Goal: Task Accomplishment & Management: Use online tool/utility

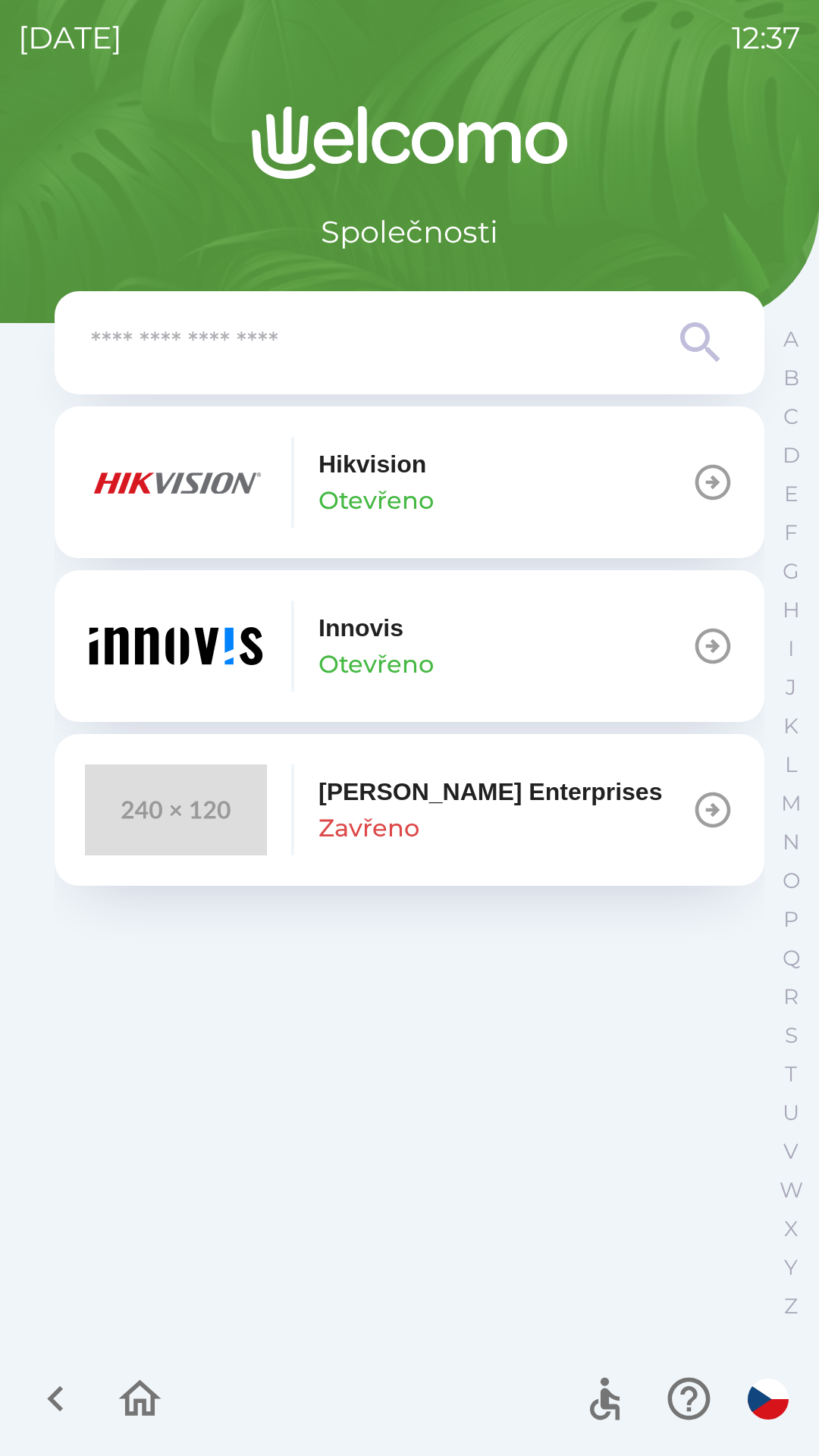
click at [600, 630] on button "[PERSON_NAME]" at bounding box center [409, 646] width 709 height 152
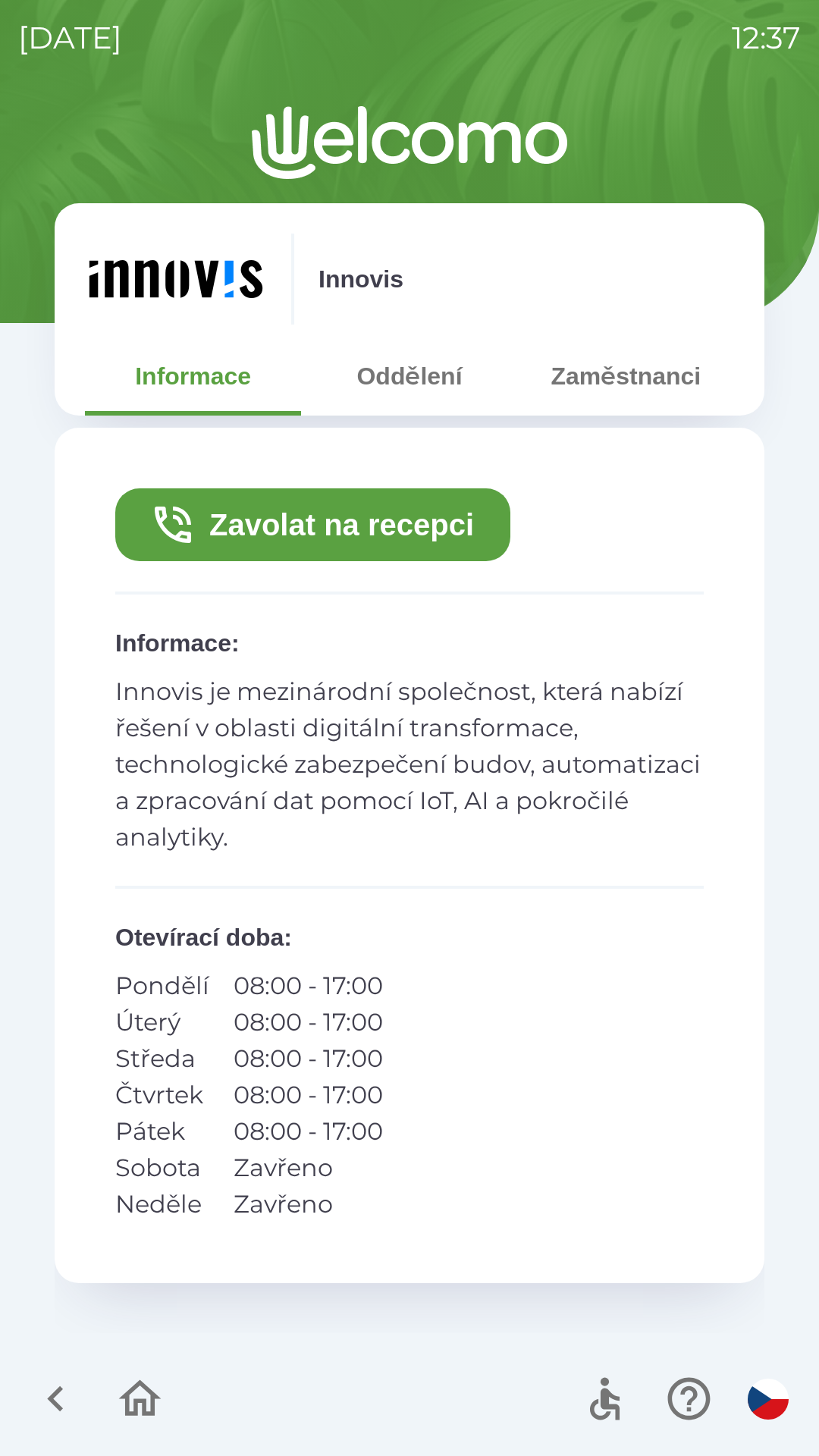
click at [602, 372] on button "Zaměstnanci" at bounding box center [626, 376] width 216 height 54
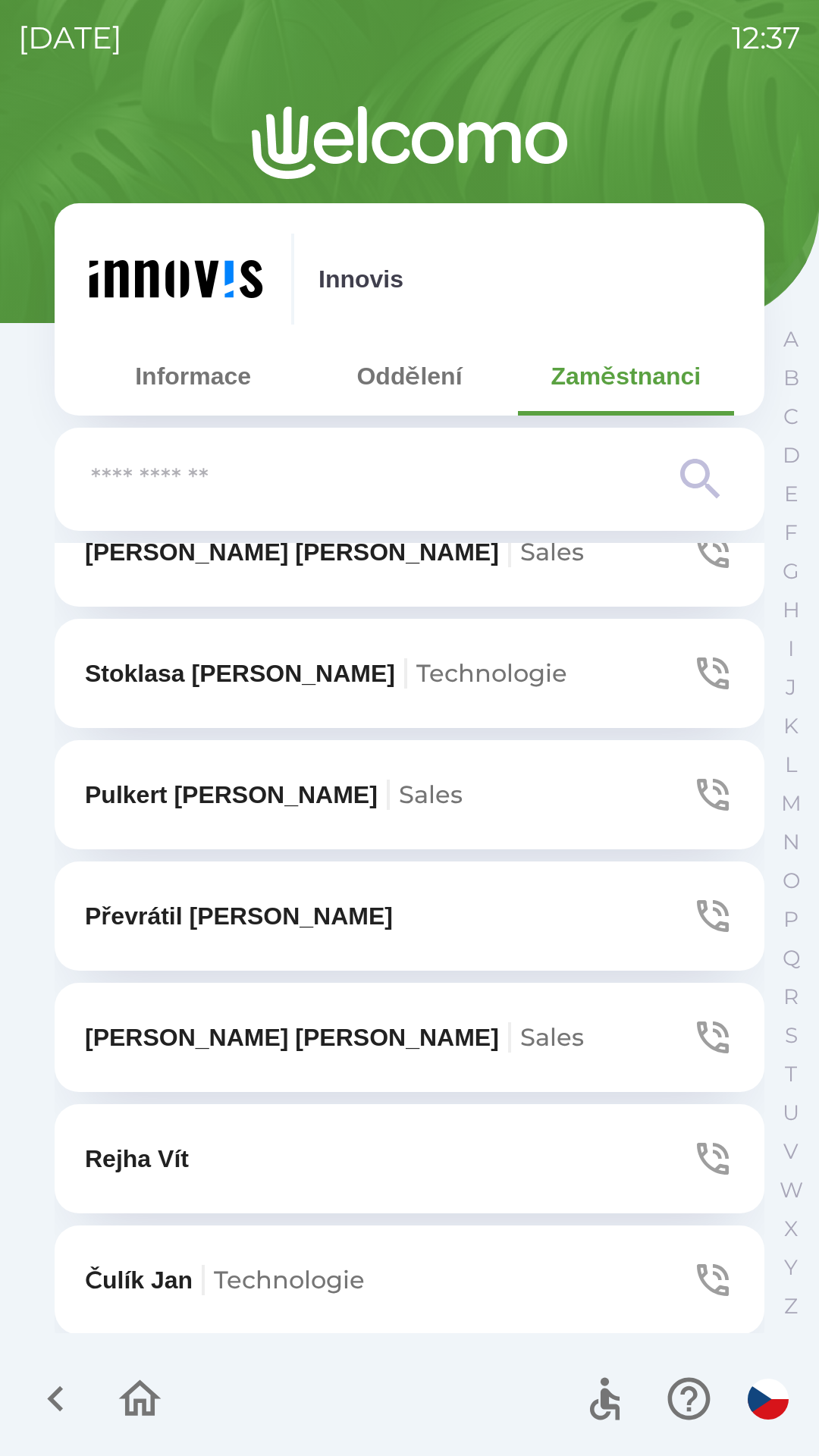
scroll to position [533, 0]
click at [78, 1404] on icon "button" at bounding box center [55, 1398] width 50 height 50
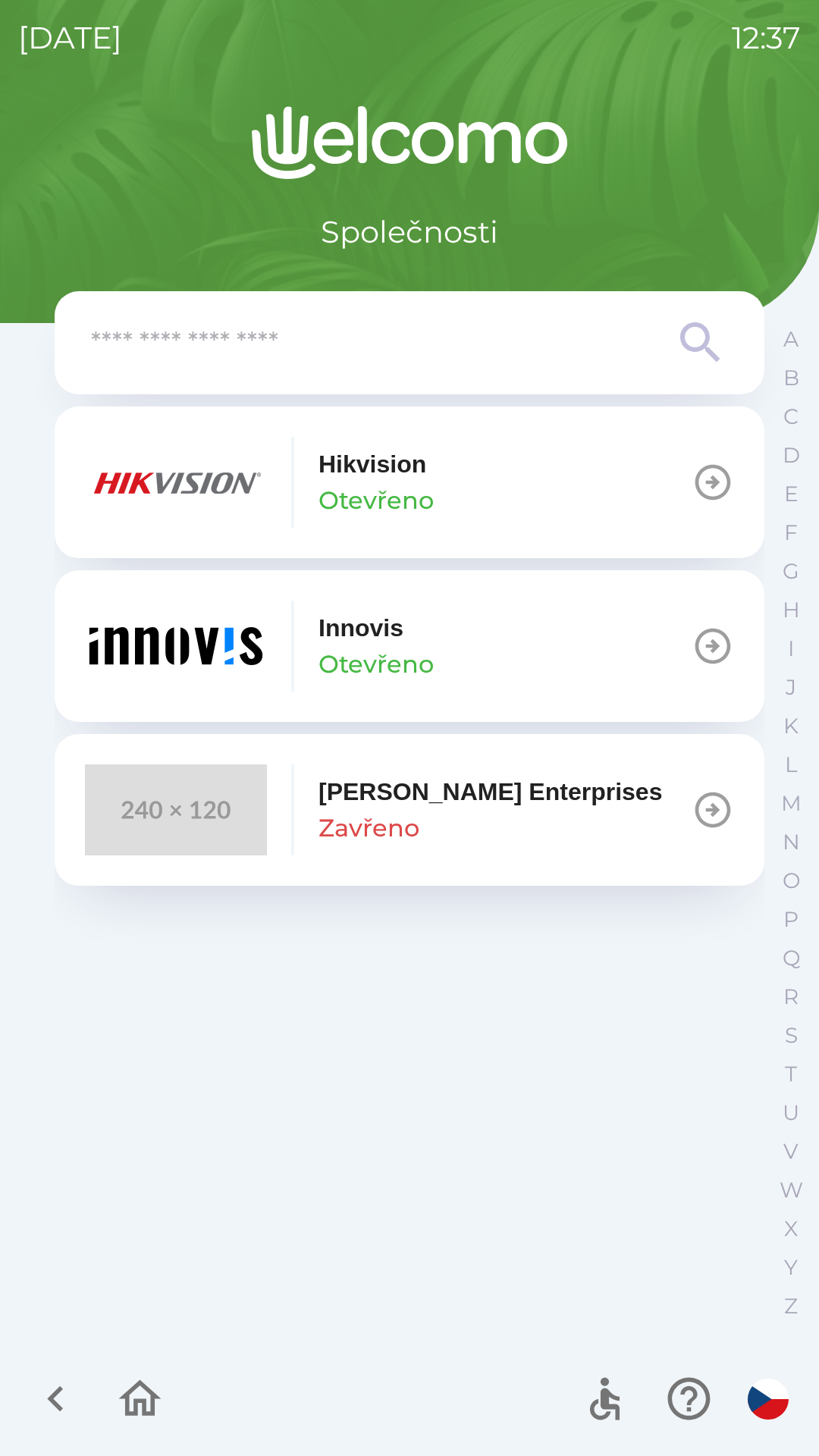
click at [140, 1397] on icon "button" at bounding box center [139, 1398] width 50 height 50
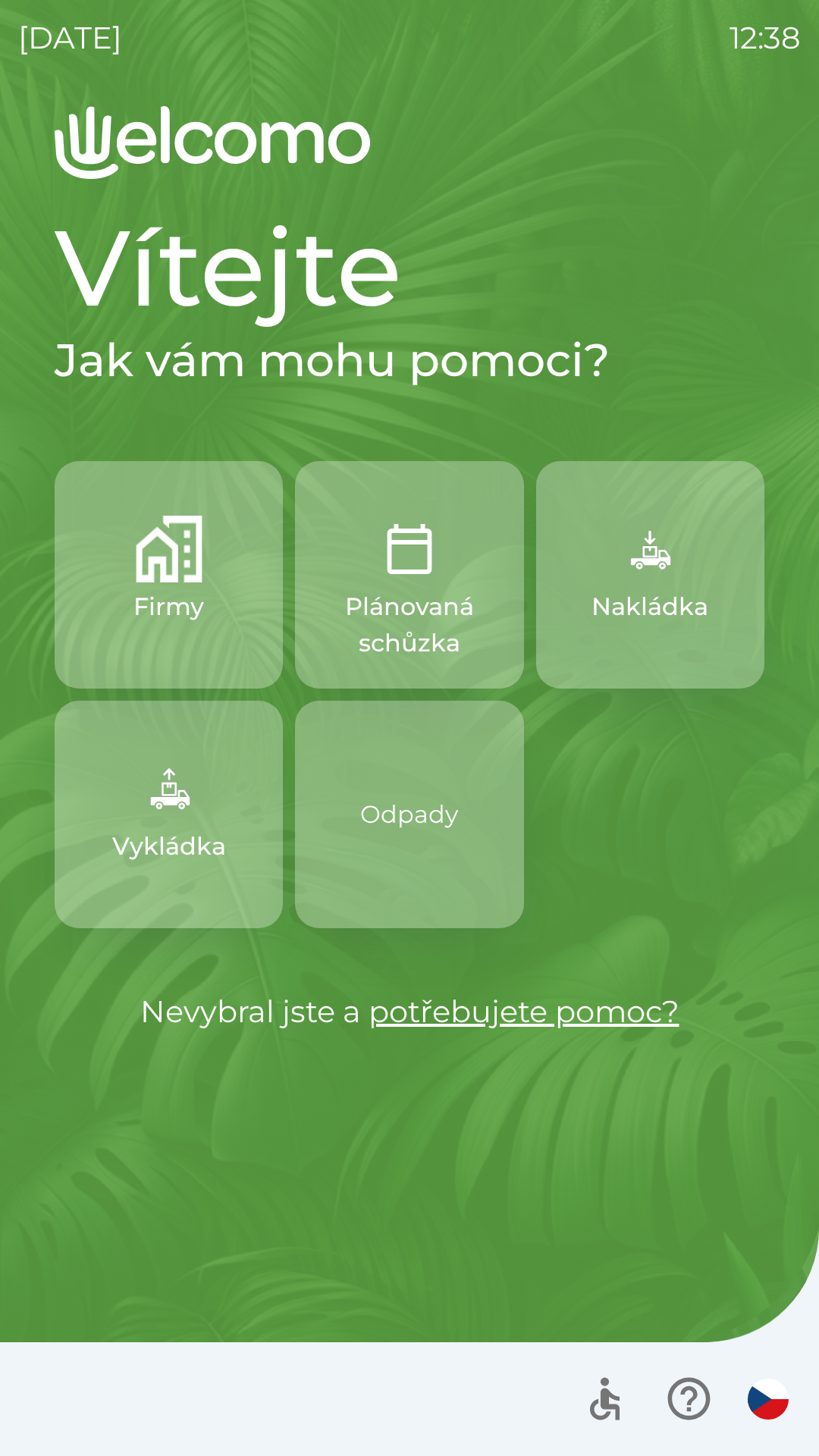
click at [447, 854] on p "Odpady" at bounding box center [409, 814] width 98 height 85
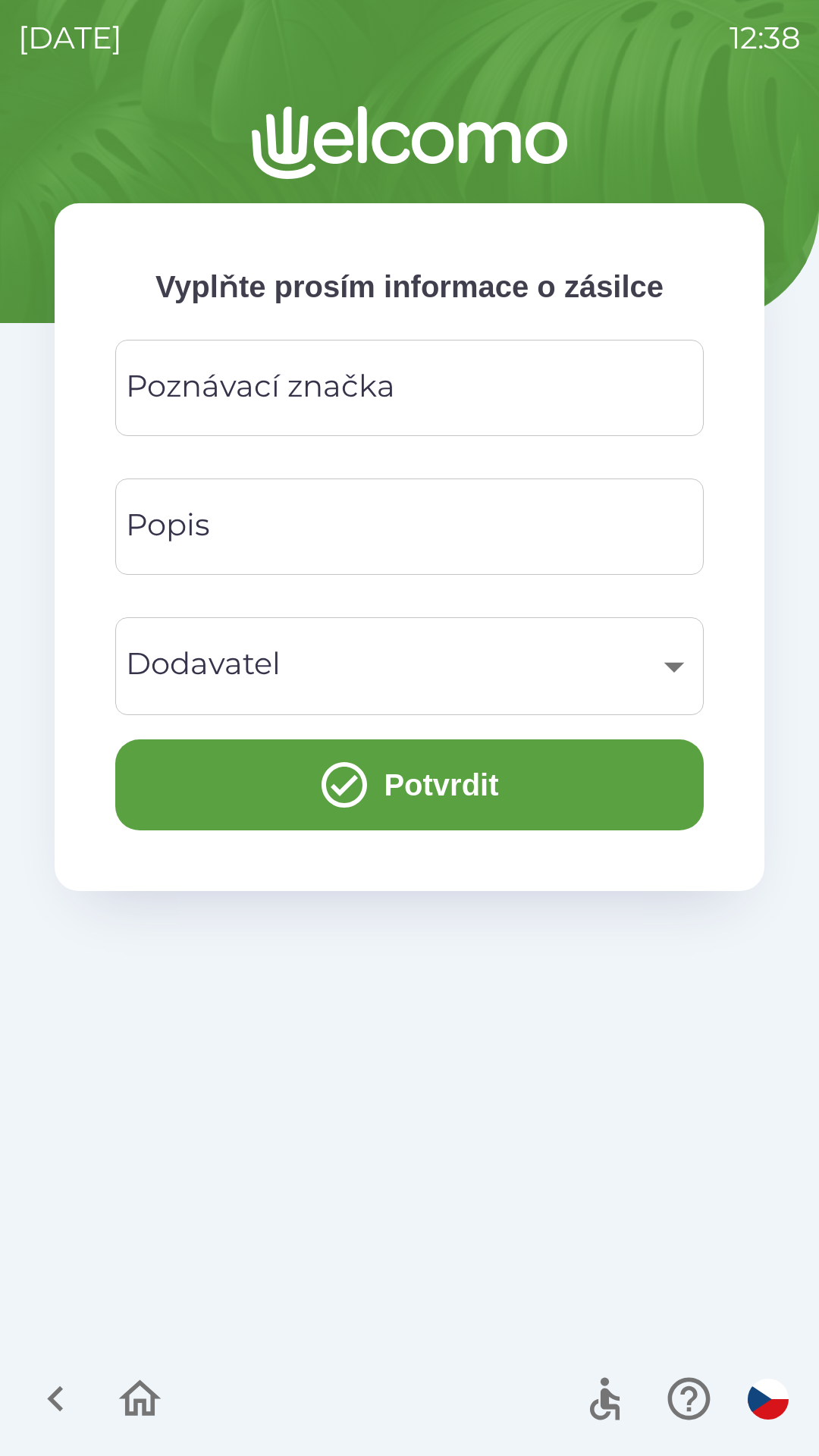
click at [153, 1397] on icon "button" at bounding box center [140, 1398] width 42 height 36
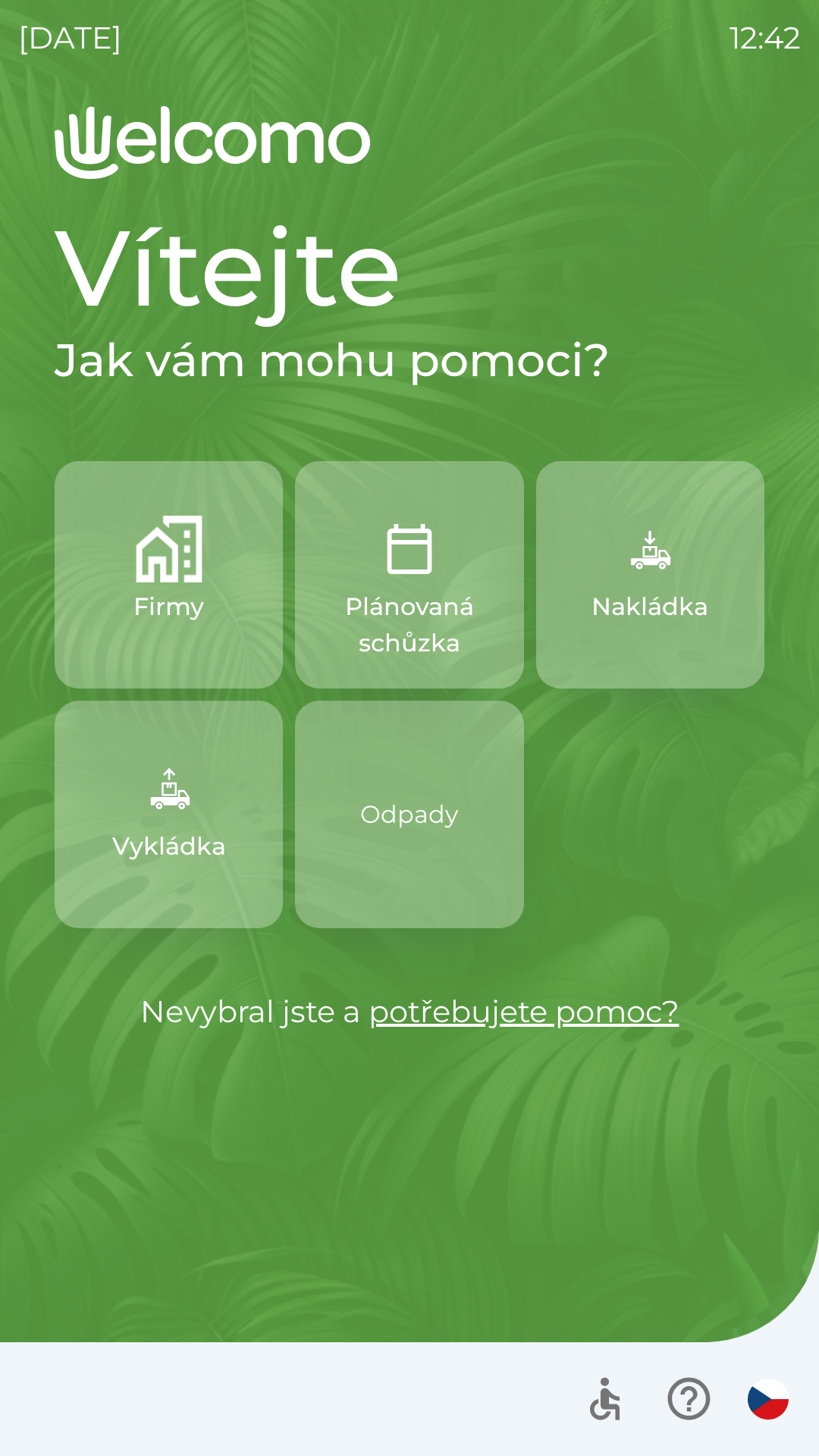
click at [690, 602] on p "Nakládka" at bounding box center [650, 606] width 116 height 36
click at [707, 589] on button "Nakládka" at bounding box center [649, 574] width 228 height 228
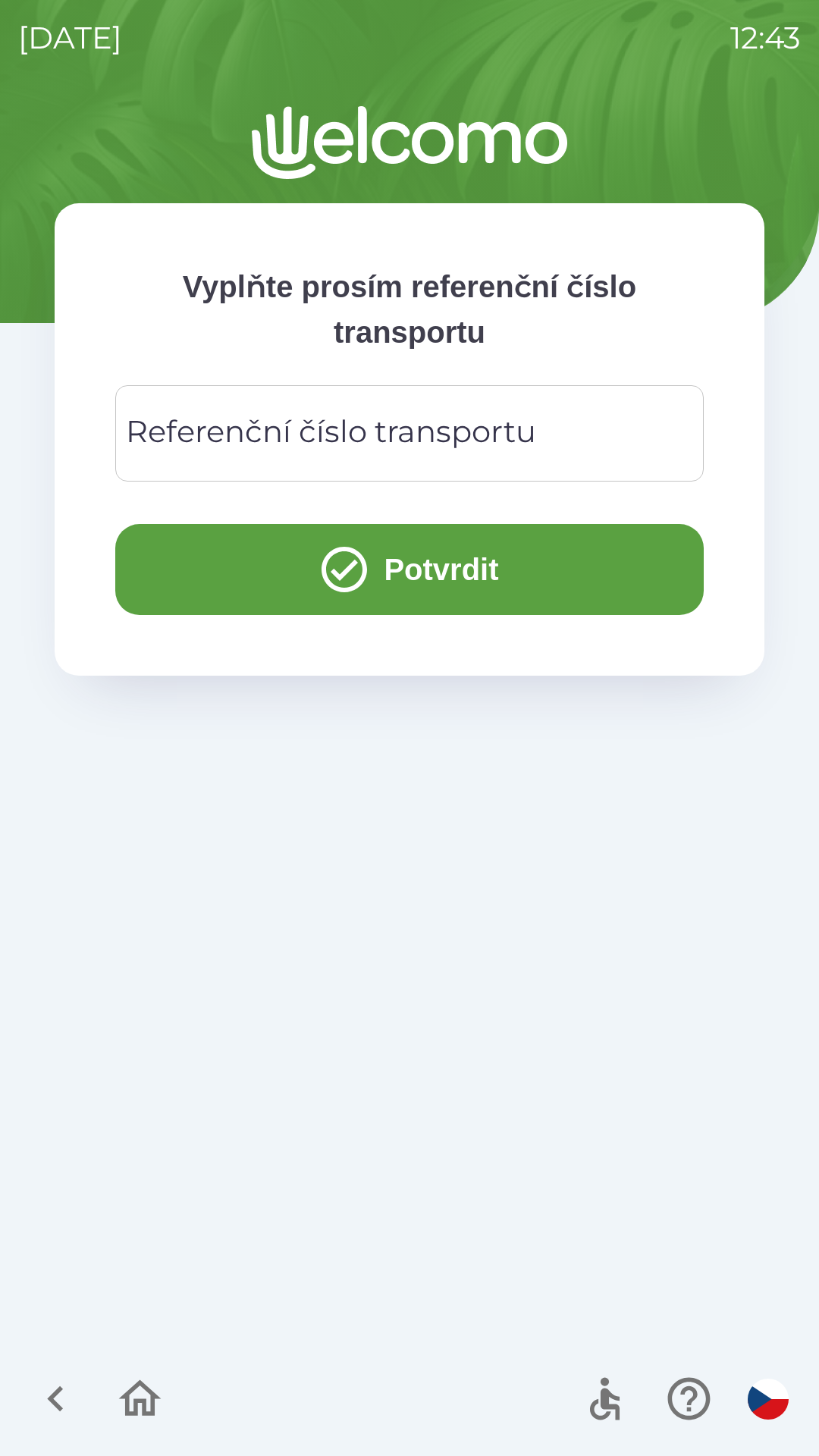
click at [583, 457] on input "Referenční číslo transportu" at bounding box center [410, 433] width 553 height 60
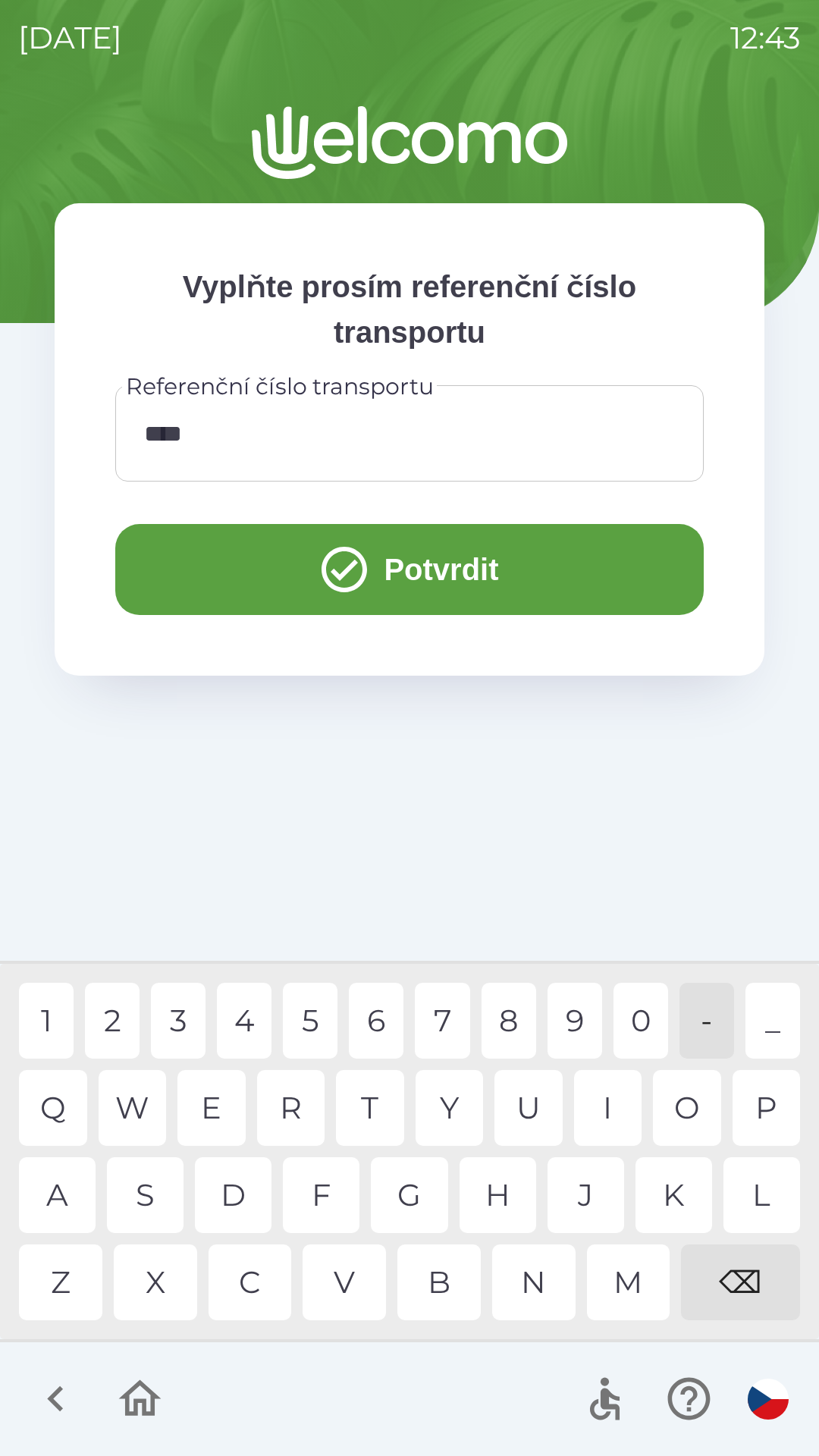
type input "*****"
click at [524, 582] on button "Potvrdit" at bounding box center [410, 569] width 588 height 91
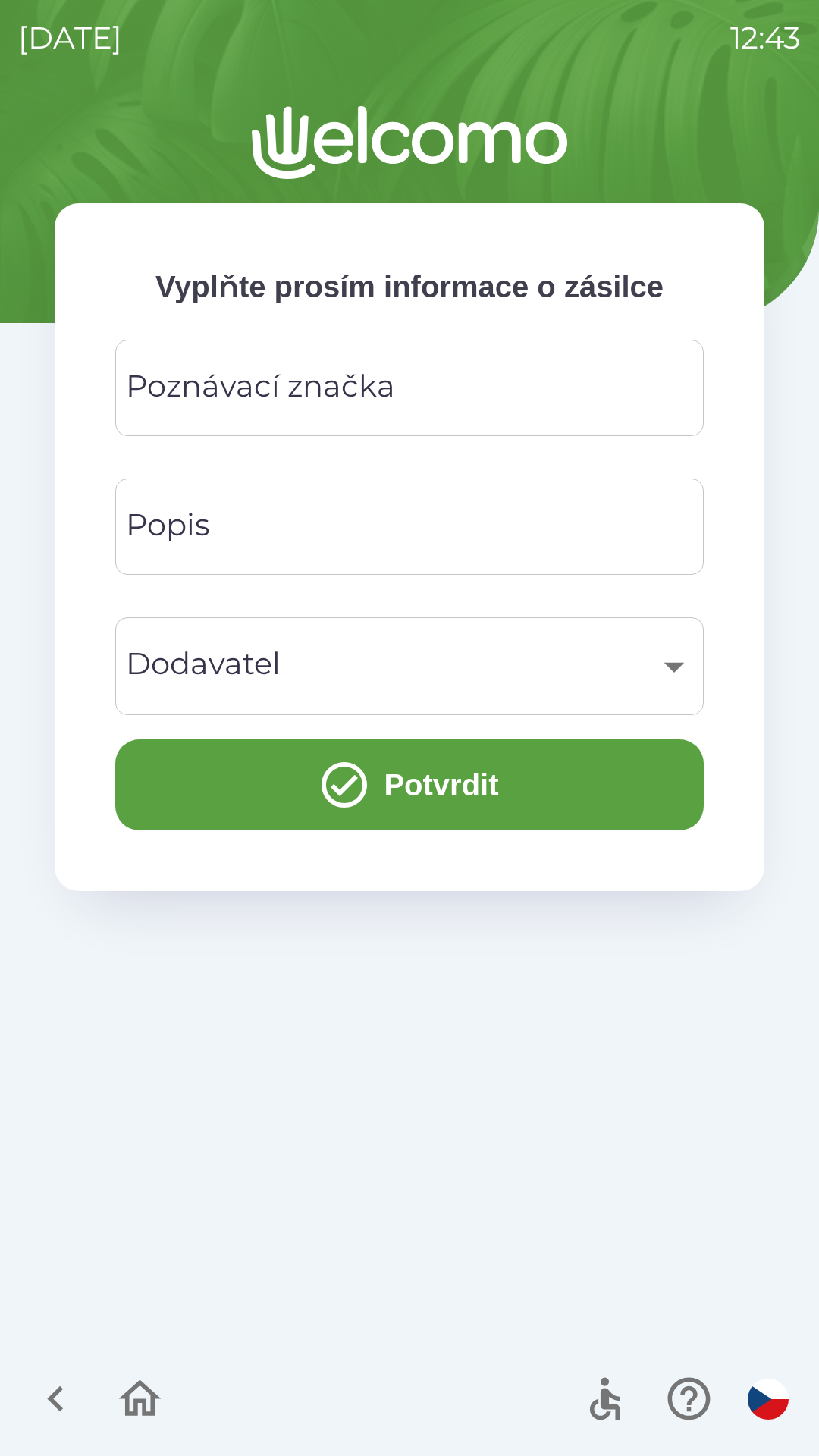
click at [632, 399] on input "Poznávací značka" at bounding box center [410, 388] width 553 height 60
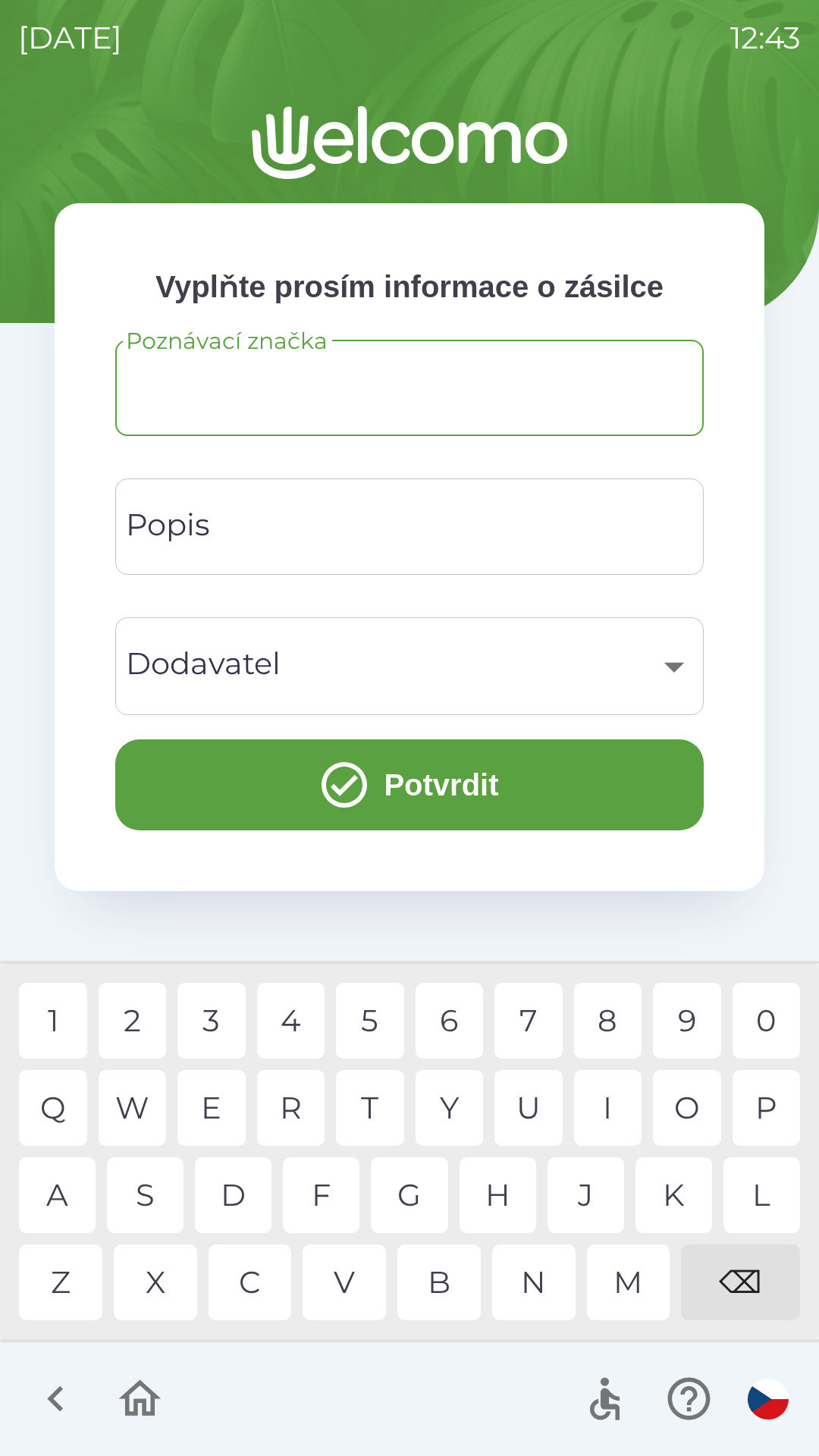
click at [634, 666] on div "​" at bounding box center [410, 666] width 553 height 61
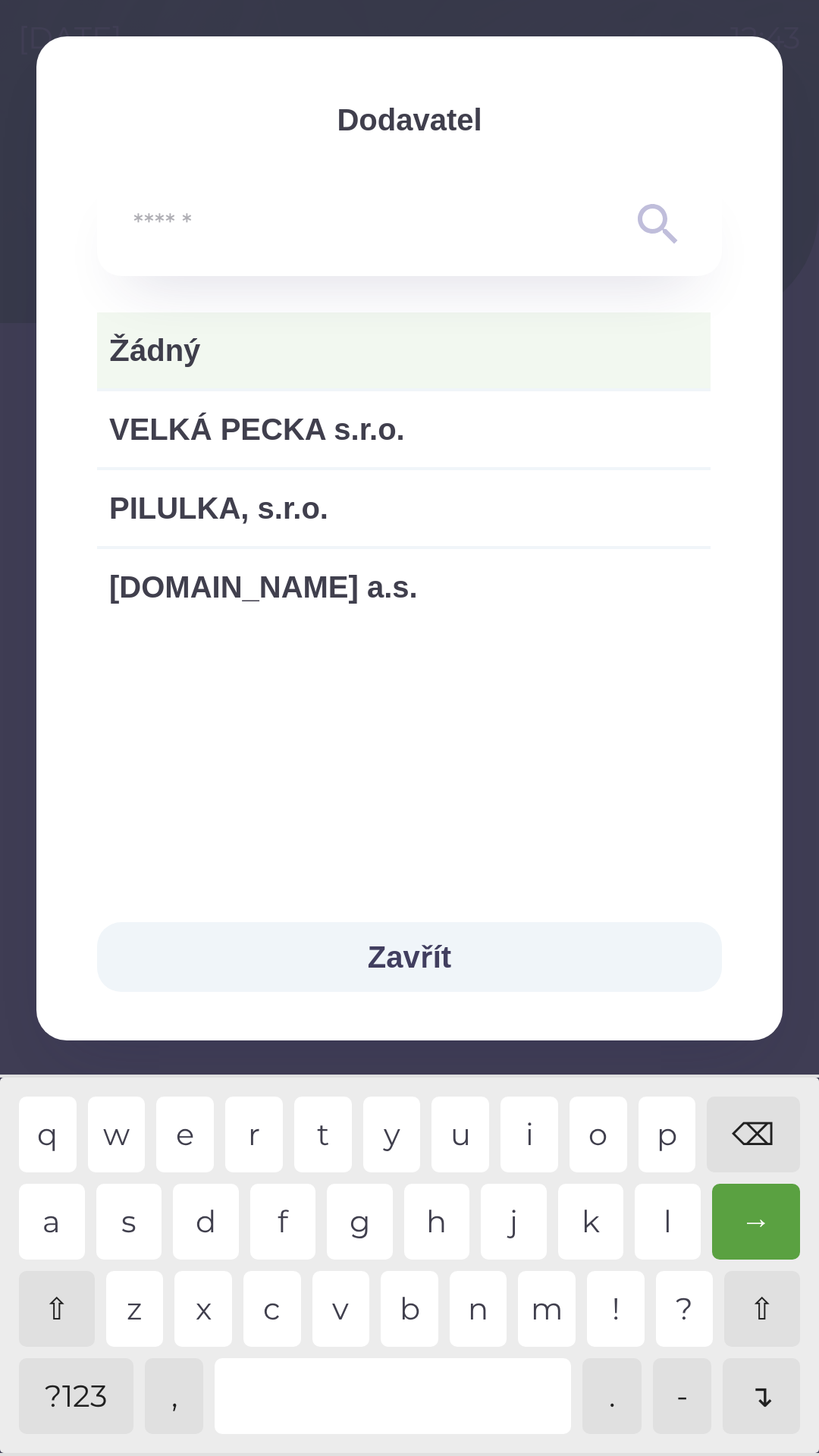
click at [644, 435] on span "VELKÁ PECKA s.r.o." at bounding box center [404, 429] width 589 height 45
type input "***"
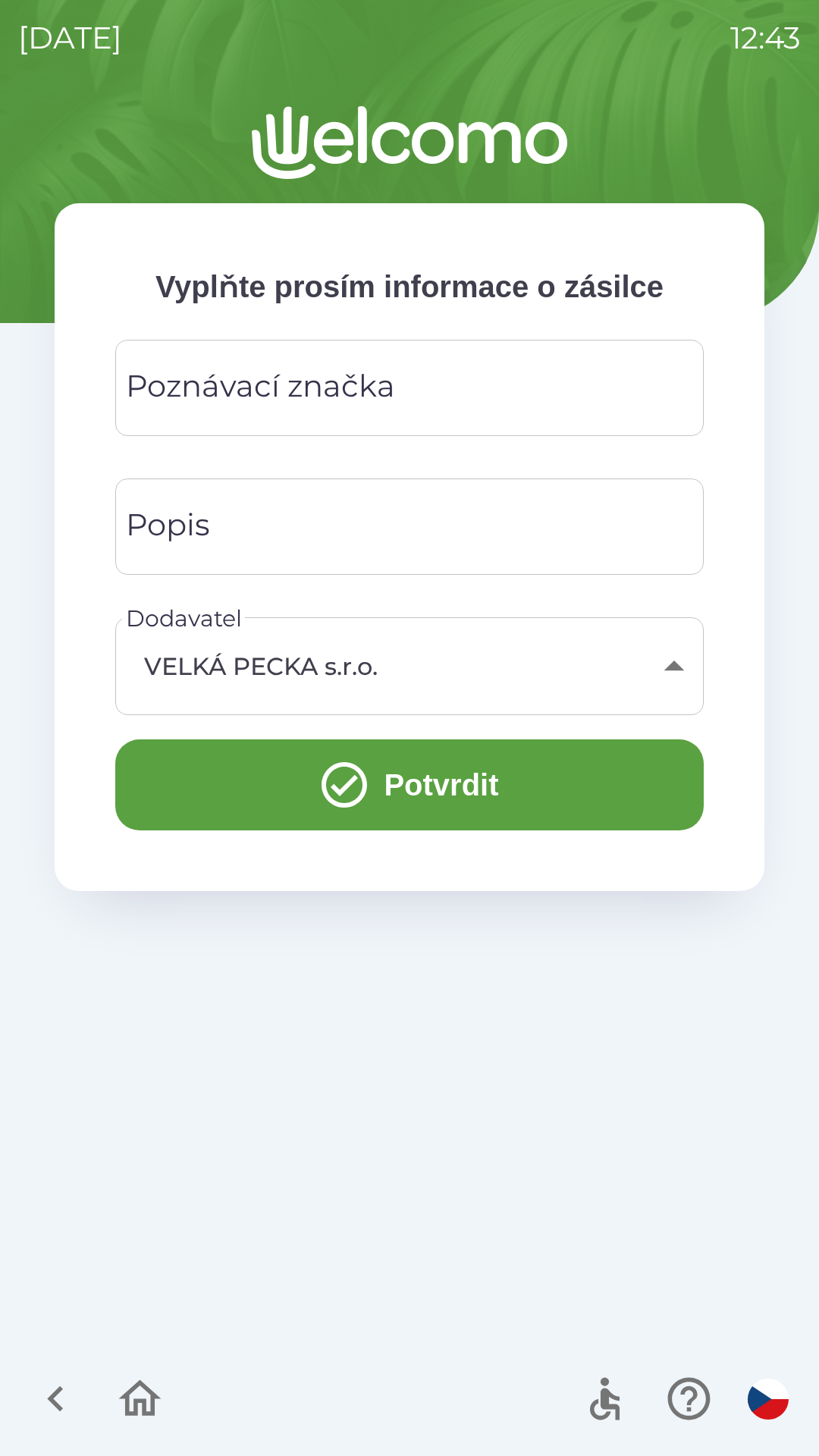
click at [136, 1398] on icon "button" at bounding box center [139, 1398] width 50 height 50
